Goal: Task Accomplishment & Management: Manage account settings

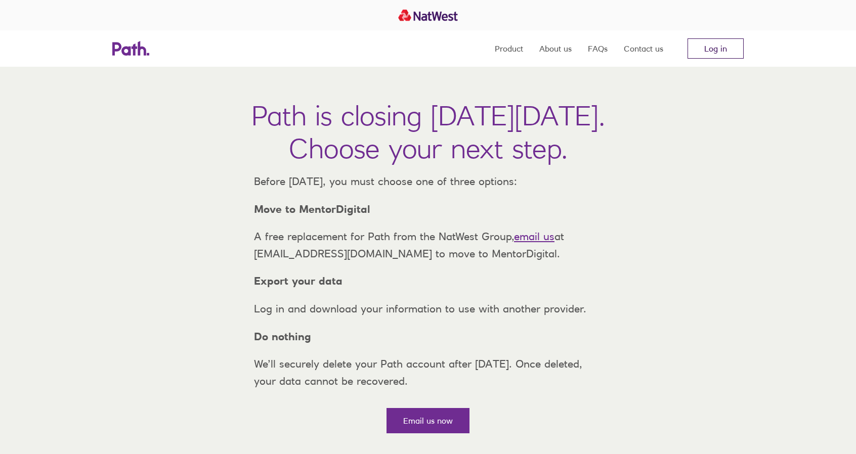
click at [717, 48] on link "Log in" at bounding box center [715, 48] width 56 height 20
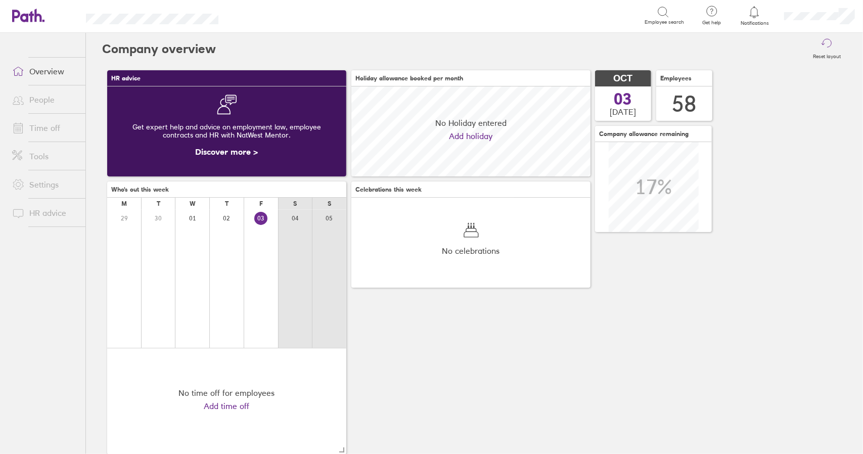
scroll to position [90, 239]
click at [51, 127] on link "Time off" at bounding box center [44, 128] width 81 height 20
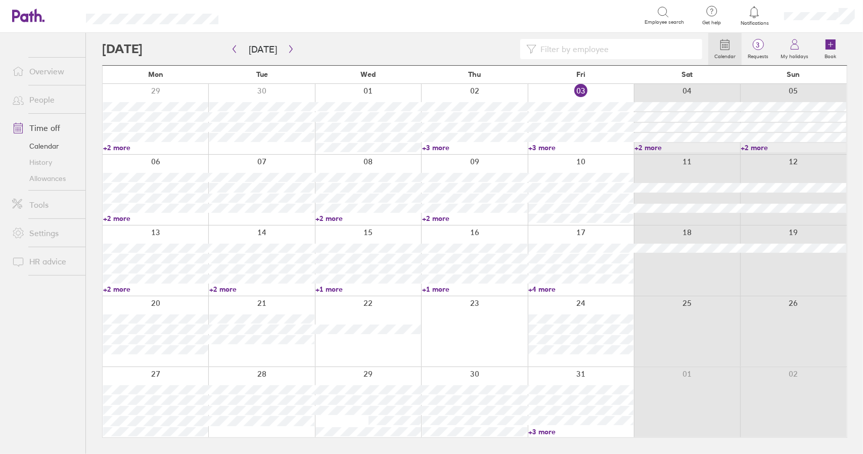
click at [42, 125] on link "Time off" at bounding box center [44, 128] width 81 height 20
click at [549, 148] on link "+3 more" at bounding box center [581, 147] width 105 height 9
